Goal: Answer question/provide support: Share knowledge or assist other users

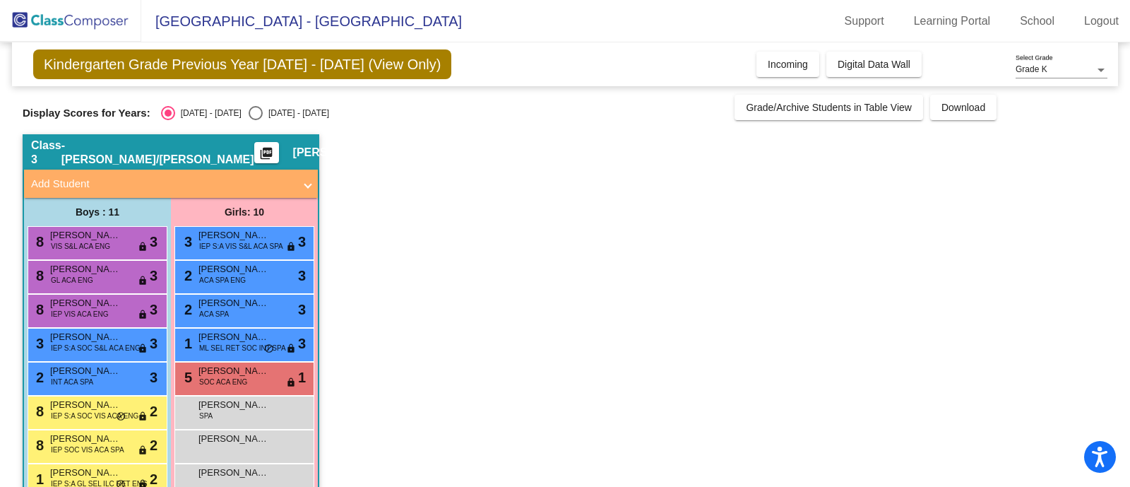
click at [497, 281] on app-classroom "Class 3 - [PERSON_NAME]/[PERSON_NAME] picture_as_pdf [PERSON_NAME] Add Student …" at bounding box center [565, 377] width 1085 height 487
click at [502, 309] on app-classroom "Class 3 - [PERSON_NAME]/[PERSON_NAME] picture_as_pdf [PERSON_NAME] Add Student …" at bounding box center [565, 377] width 1085 height 487
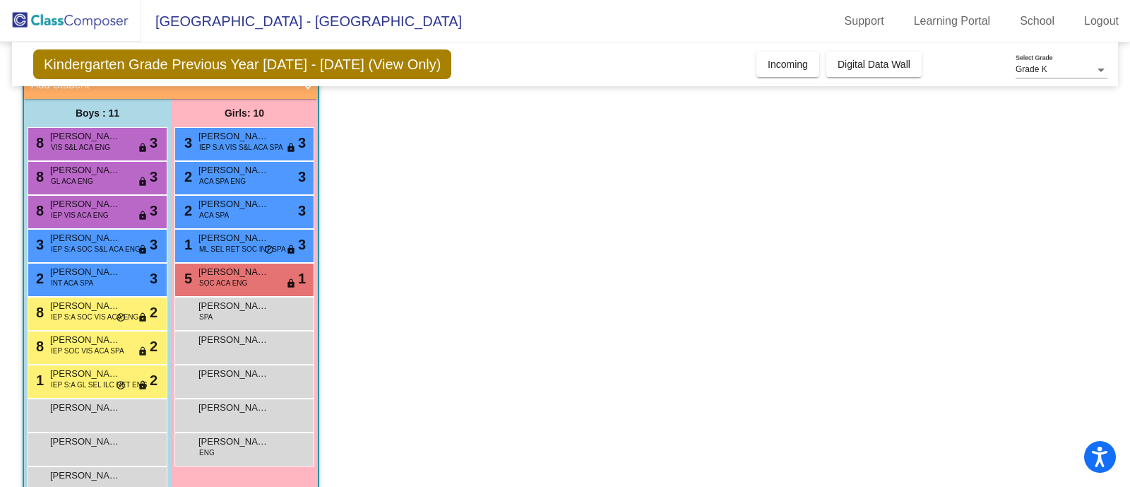
scroll to position [64, 0]
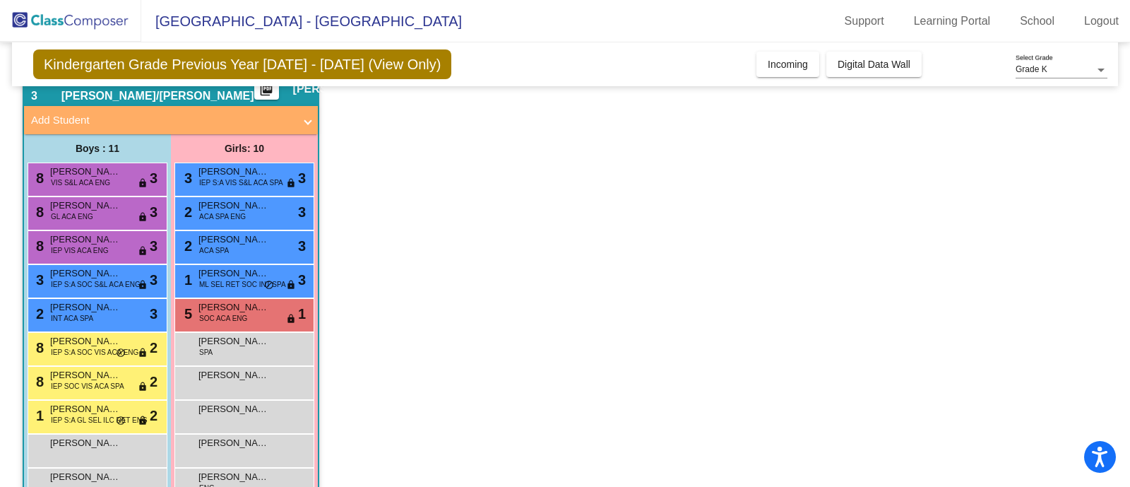
click at [451, 376] on app-classroom "Class 3 - [PERSON_NAME]/[PERSON_NAME] picture_as_pdf [PERSON_NAME] Add Student …" at bounding box center [565, 314] width 1085 height 487
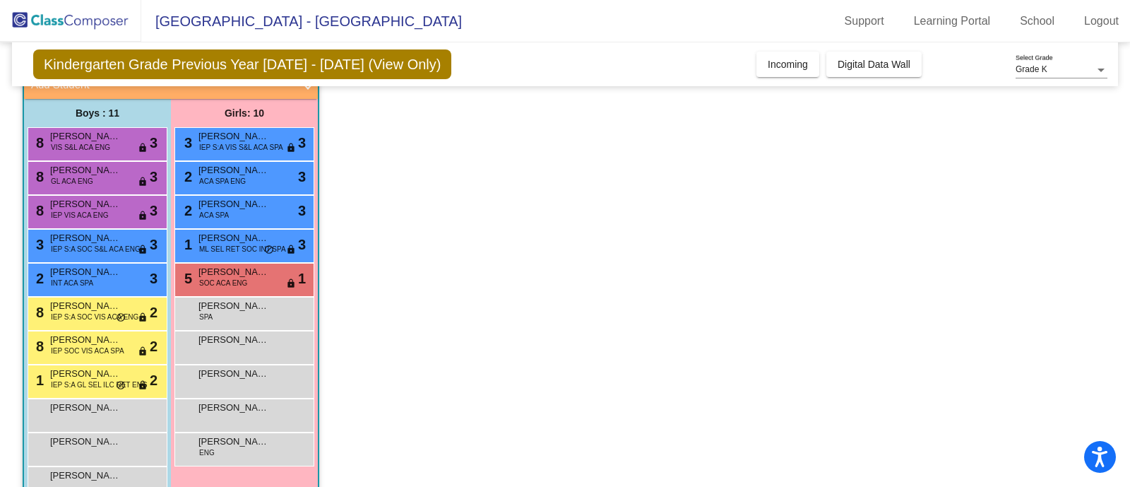
scroll to position [134, 0]
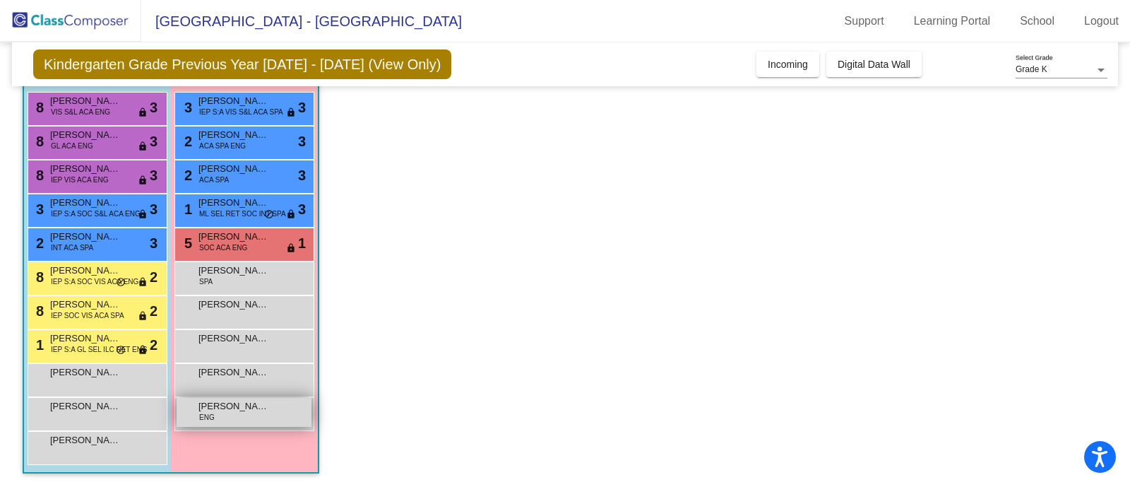
click at [207, 407] on span "[PERSON_NAME]" at bounding box center [233, 406] width 71 height 14
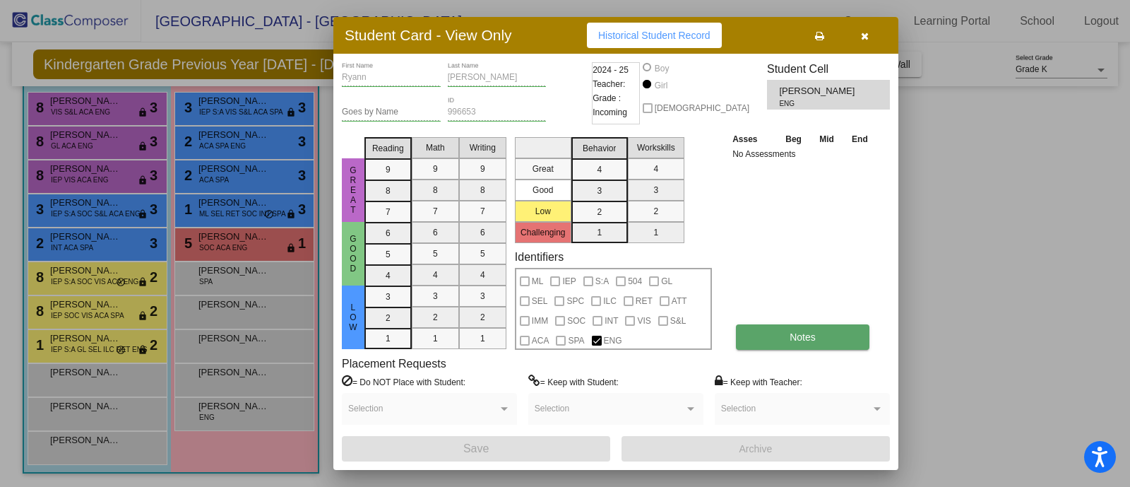
click at [801, 340] on span "Notes" at bounding box center [803, 336] width 26 height 11
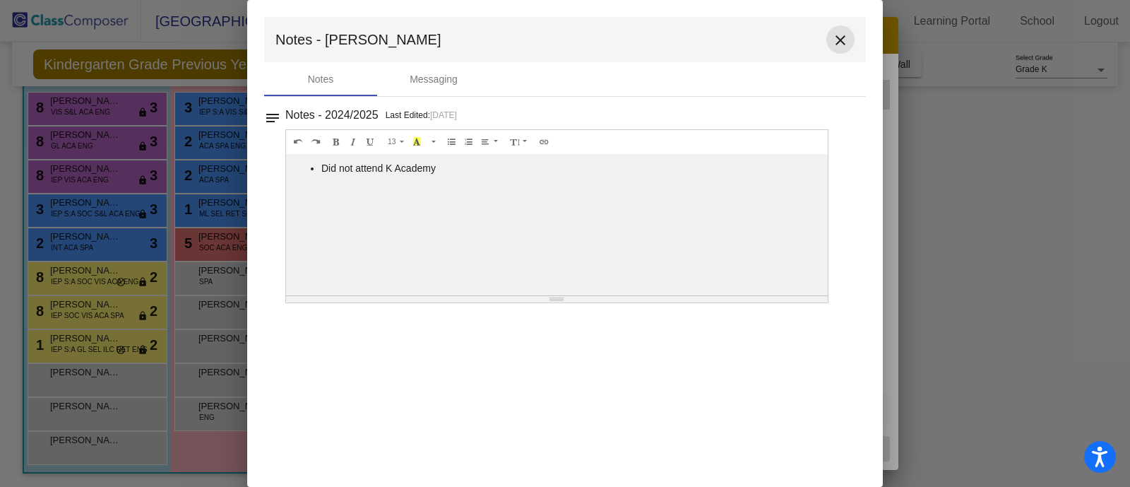
click at [844, 47] on mat-icon "close" at bounding box center [840, 40] width 17 height 17
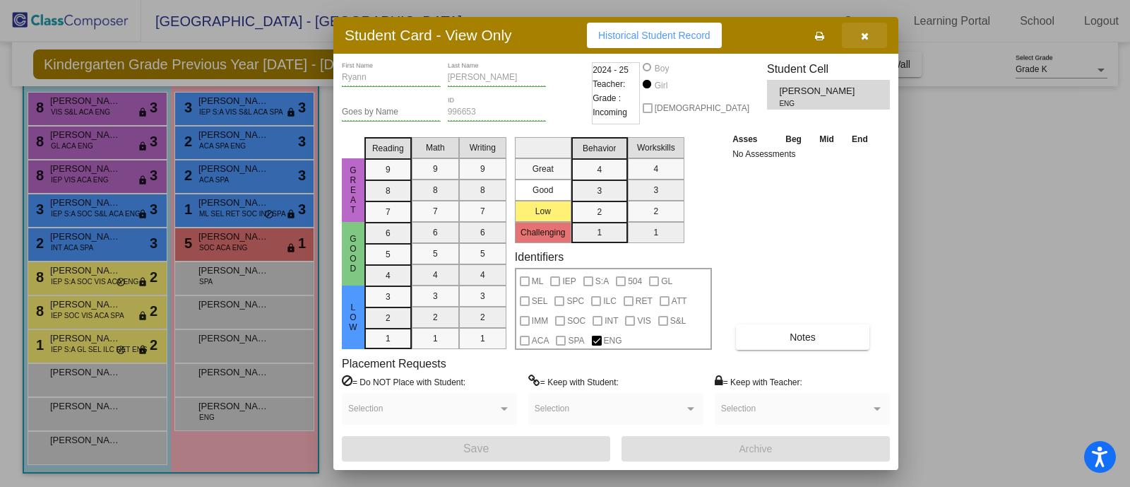
click at [868, 45] on button "button" at bounding box center [864, 35] width 45 height 25
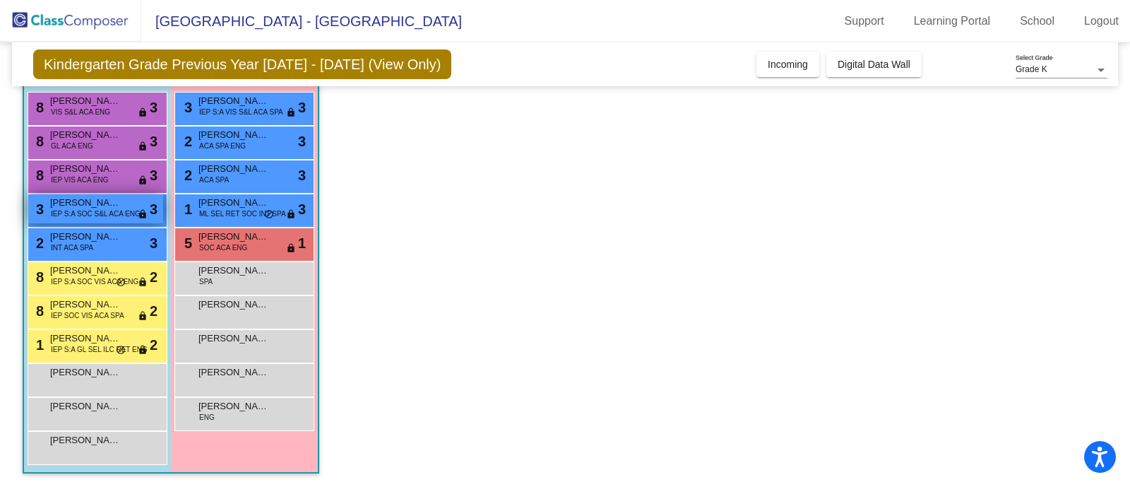
click at [79, 205] on span "[PERSON_NAME]" at bounding box center [85, 203] width 71 height 14
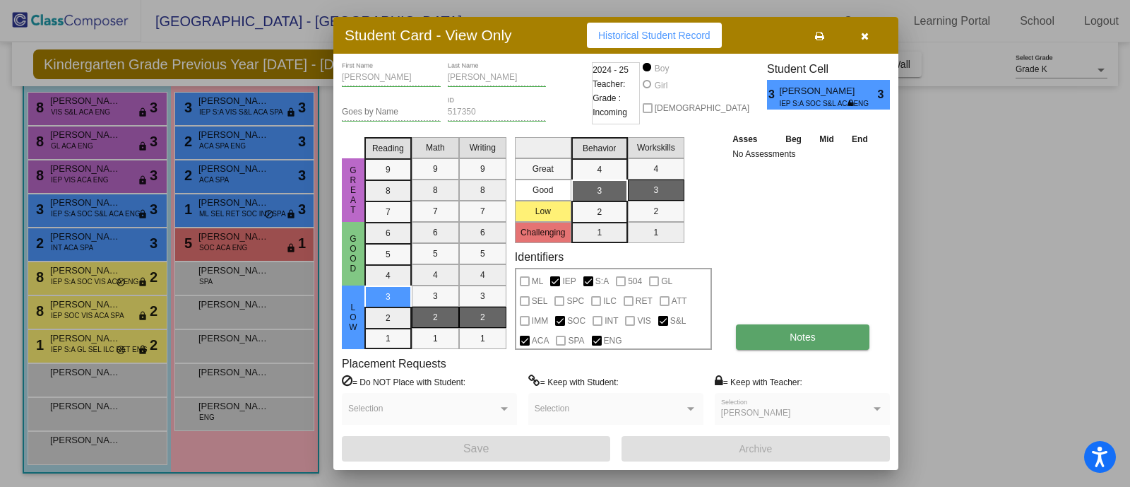
click at [834, 330] on button "Notes" at bounding box center [803, 336] width 134 height 25
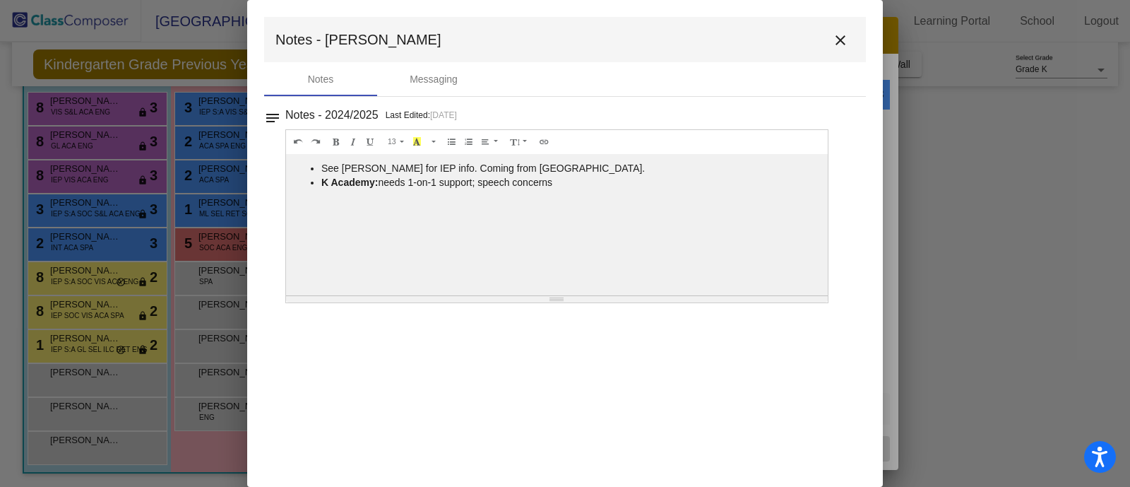
click at [845, 40] on mat-icon "close" at bounding box center [840, 40] width 17 height 17
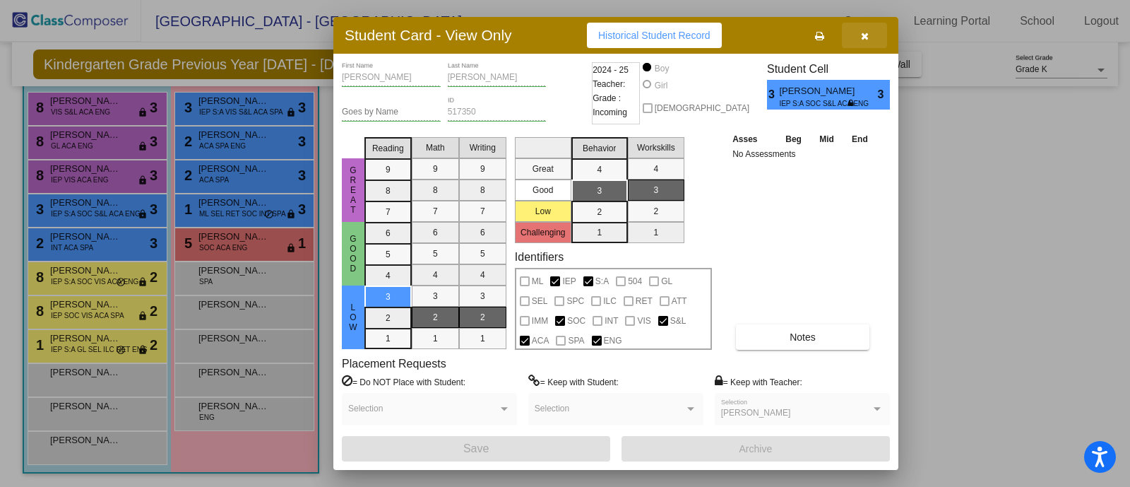
click at [860, 40] on button "button" at bounding box center [864, 35] width 45 height 25
